Goal: Task Accomplishment & Management: Use online tool/utility

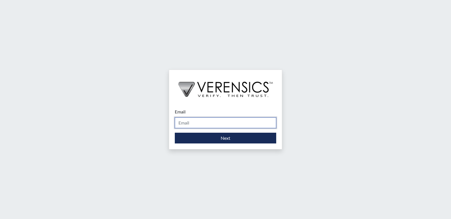
click at [195, 121] on input "Email" at bounding box center [225, 123] width 101 height 11
type input "[PERSON_NAME][EMAIL_ADDRESS][DOMAIN_NAME]"
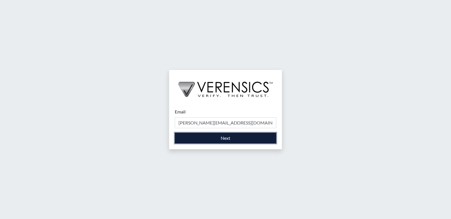
click at [212, 135] on button "Next" at bounding box center [225, 138] width 101 height 11
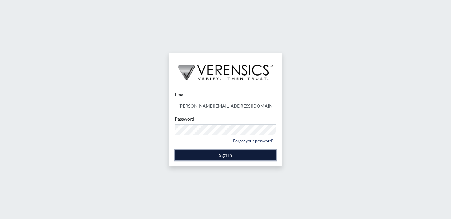
click at [237, 152] on button "Sign In" at bounding box center [225, 155] width 101 height 11
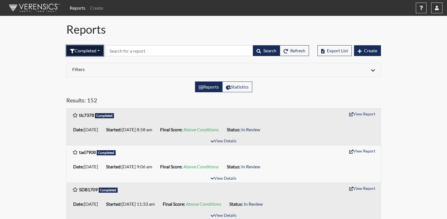
click at [99, 50] on button "Completed" at bounding box center [84, 50] width 37 height 11
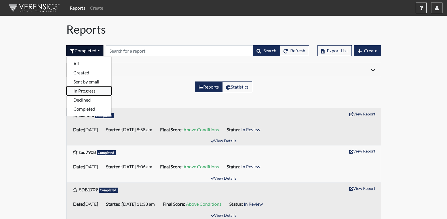
click at [89, 90] on button "In Progress" at bounding box center [89, 90] width 45 height 9
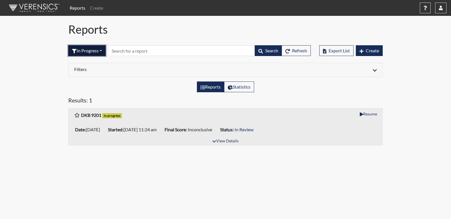
click at [103, 51] on button "In Progress" at bounding box center [86, 50] width 37 height 11
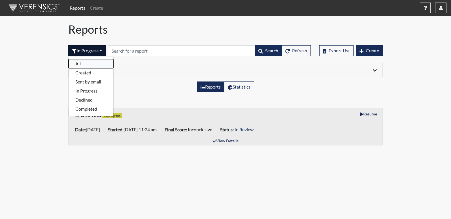
click at [83, 63] on button "All" at bounding box center [91, 63] width 45 height 9
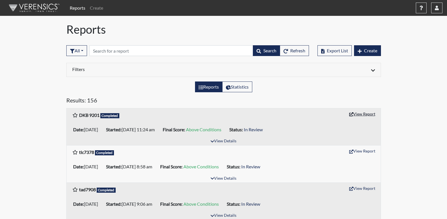
click at [370, 114] on button "View Report" at bounding box center [361, 114] width 31 height 9
click at [435, 8] on icon "button" at bounding box center [436, 8] width 4 height 5
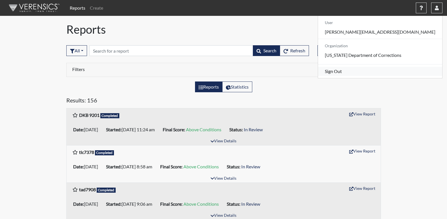
click at [382, 76] on link "Sign Out" at bounding box center [380, 71] width 124 height 9
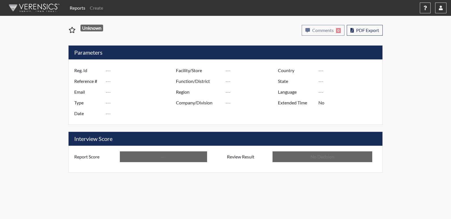
type input "DKB 9201"
type input "51023"
type input "---"
type input "Corrections Pre-Employment"
type input "Aug 29, 2025"
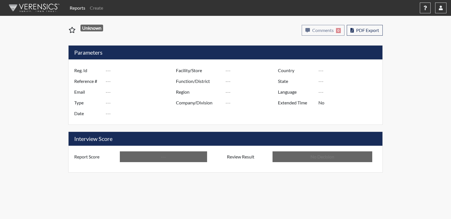
type input "Long Unit"
type input "[GEOGRAPHIC_DATA]"
type input "Georgia"
type input "English"
type input "Above Conditions"
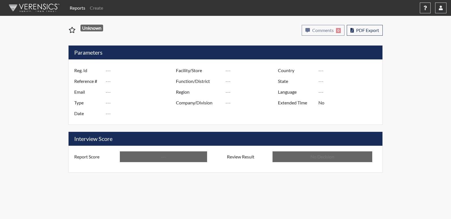
type input "In Review"
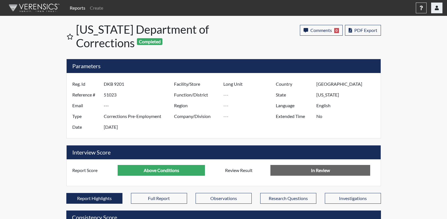
click at [440, 10] on button "button" at bounding box center [436, 8] width 11 height 11
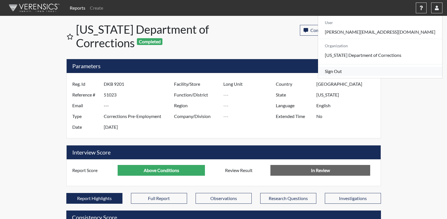
click at [383, 76] on link "Sign Out" at bounding box center [380, 71] width 124 height 9
